Goal: Information Seeking & Learning: Learn about a topic

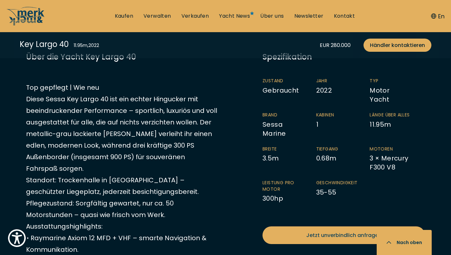
scroll to position [332, 0]
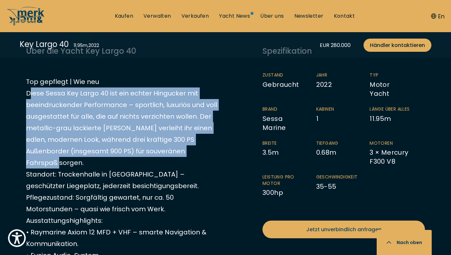
drag, startPoint x: 26, startPoint y: 92, endPoint x: 199, endPoint y: 145, distance: 180.0
click at [199, 145] on p "Top gepflegt | Wie neu Diese Sessa Key Largo 40 ist ein echter Hingucker mit be…" at bounding box center [121, 197] width 191 height 243
copy p "Diese Sessa Key Largo 40 ist ein echter Hingucker mit beeindruckender Performan…"
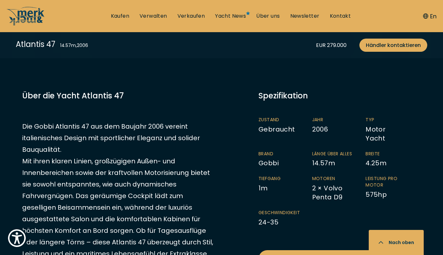
scroll to position [300, 0]
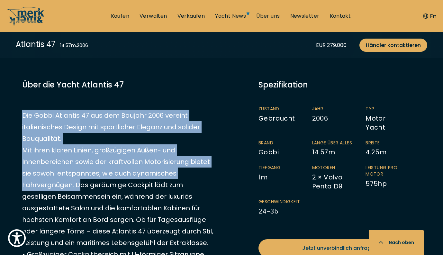
drag, startPoint x: 23, startPoint y: 116, endPoint x: 76, endPoint y: 186, distance: 88.0
click at [76, 186] on p "Die Gobbi Atlantis 47 aus dem Baujahr 2006 vereint italienisches Design mit spo…" at bounding box center [117, 226] width 191 height 232
copy p "Die Gobbi Atlantis 47 aus dem Baujahr 2006 vereint italienisches Design mit spo…"
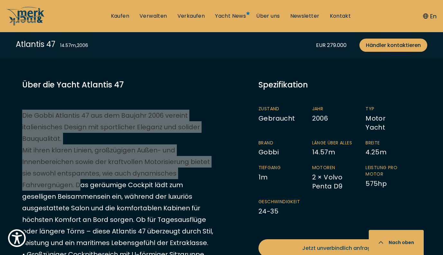
click at [166, 118] on p "Die Gobbi Atlantis 47 aus dem Baujahr 2006 vereint italienisches Design mit spo…" at bounding box center [117, 226] width 191 height 232
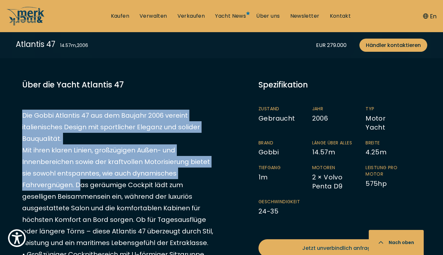
click at [166, 118] on p "Die Gobbi Atlantis 47 aus dem Baujahr 2006 vereint italienisches Design mit spo…" at bounding box center [117, 226] width 191 height 232
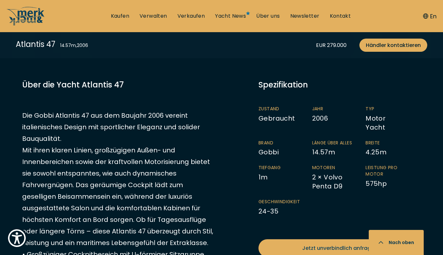
click at [185, 173] on p "Die Gobbi Atlantis 47 aus dem Baujahr 2006 vereint italienisches Design mit spo…" at bounding box center [117, 226] width 191 height 232
click at [349, 106] on span "Jahr" at bounding box center [332, 109] width 41 height 6
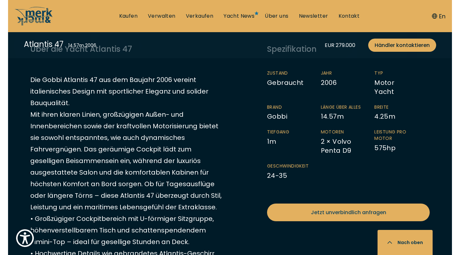
scroll to position [338, 0]
